Goal: Task Accomplishment & Management: Use online tool/utility

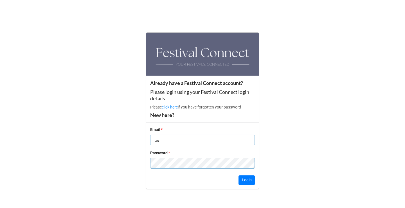
type input "test"
type input "test@testing.co.uk"
click at [246, 180] on button "Login" at bounding box center [246, 180] width 16 height 10
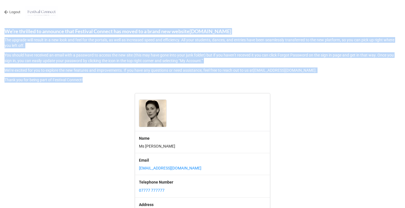
drag, startPoint x: 88, startPoint y: 79, endPoint x: 4, endPoint y: 28, distance: 98.3
click at [4, 28] on div "Logout We’re thrilled to announce that Festival Connect has moved to a brand ne…" at bounding box center [202, 41] width 405 height 83
copy div "We’re thrilled to announce that Festival Connect has moved to a brand new websi…"
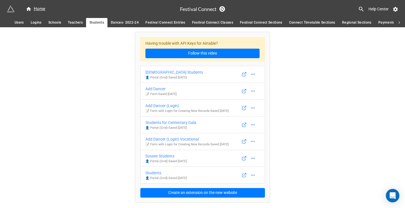
click at [73, 26] on link "Teachers" at bounding box center [75, 22] width 22 height 9
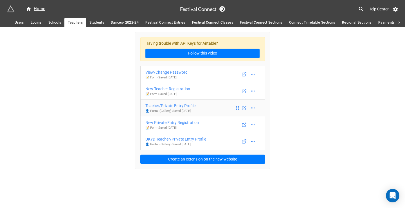
click at [179, 106] on div "Teacher/Private Entry Profile" at bounding box center [170, 106] width 50 height 6
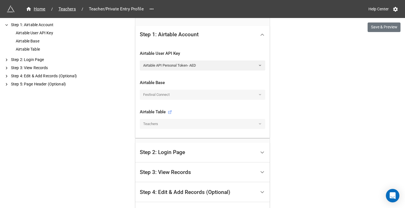
click at [176, 149] on div "Step 2: Login Page" at bounding box center [162, 152] width 45 height 6
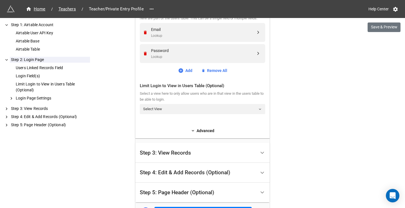
scroll to position [249, 0]
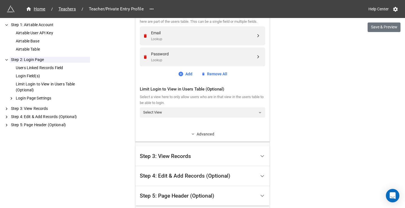
click at [193, 136] on icon at bounding box center [193, 134] width 4 height 4
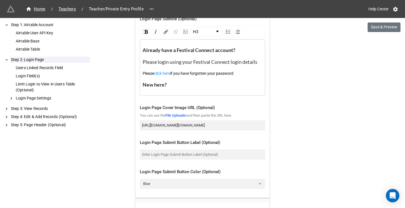
scroll to position [409, 0]
click at [173, 88] on div "Already have a Festival Connect account? Please login using your Festival Conne…" at bounding box center [202, 67] width 120 height 41
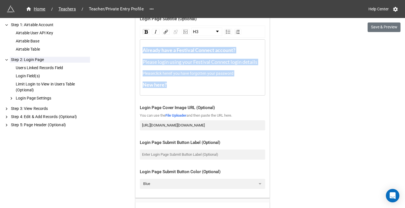
drag, startPoint x: 173, startPoint y: 97, endPoint x: 137, endPoint y: 54, distance: 56.3
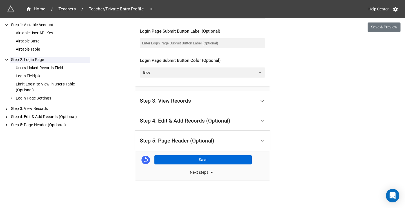
click at [181, 160] on button "Save" at bounding box center [202, 160] width 97 height 10
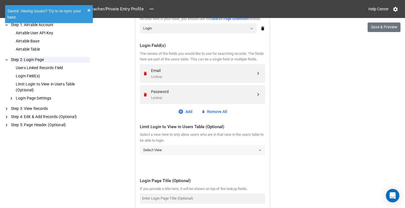
scroll to position [211, 0]
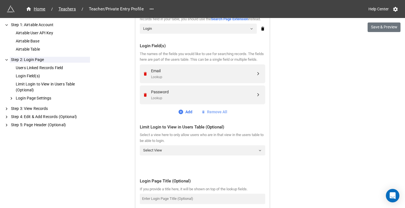
click at [222, 115] on link "Remove All" at bounding box center [214, 112] width 26 height 6
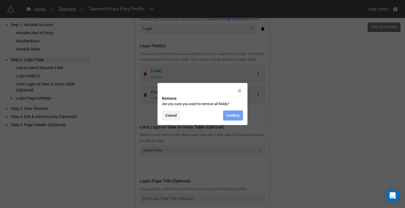
click at [234, 114] on link "Confirm" at bounding box center [233, 115] width 20 height 10
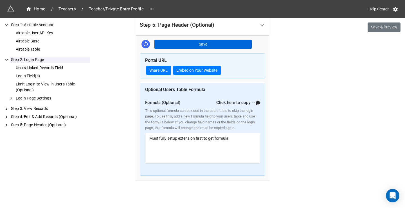
scroll to position [712, 0]
click at [234, 40] on button "Save" at bounding box center [202, 45] width 97 height 10
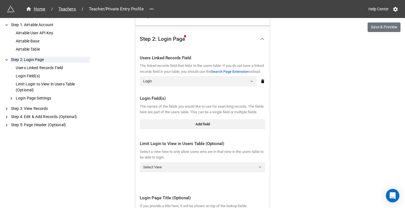
scroll to position [157, 0]
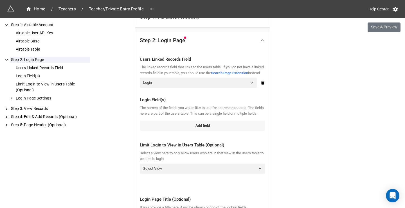
click at [219, 131] on link "Add field" at bounding box center [202, 126] width 125 height 10
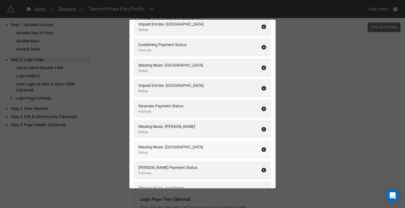
scroll to position [1350, 0]
click at [286, 104] on div "Login Field(s) Add All Login ID Formula Password Lookup Teacher Linked Records …" at bounding box center [202, 104] width 405 height 208
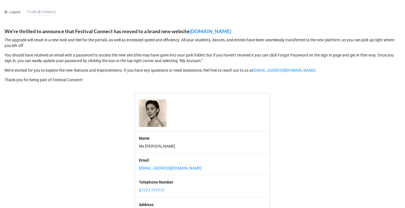
click at [13, 15] on nav "Logout" at bounding box center [202, 12] width 405 height 24
click at [13, 10] on link "Logout" at bounding box center [12, 12] width 16 height 6
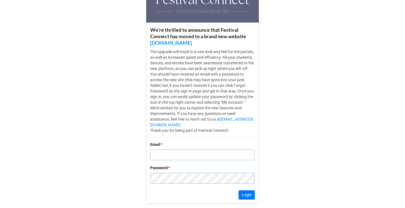
scroll to position [45, 0]
